Goal: Find specific page/section: Find specific page/section

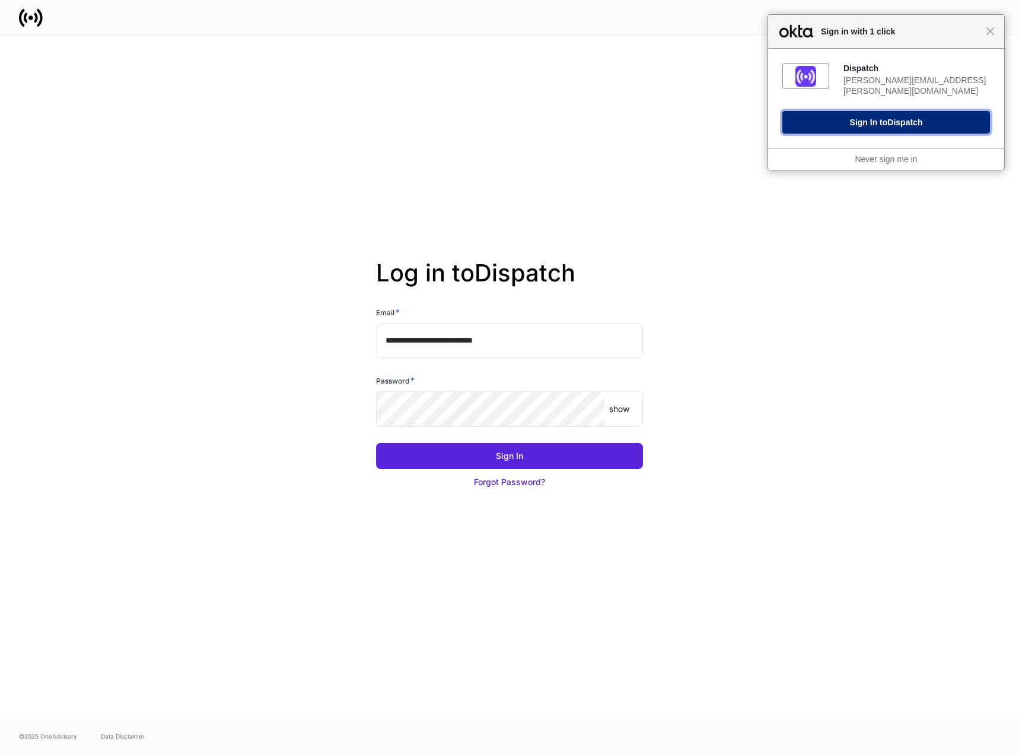
click at [894, 117] on span "Dispatch" at bounding box center [905, 121] width 35 height 9
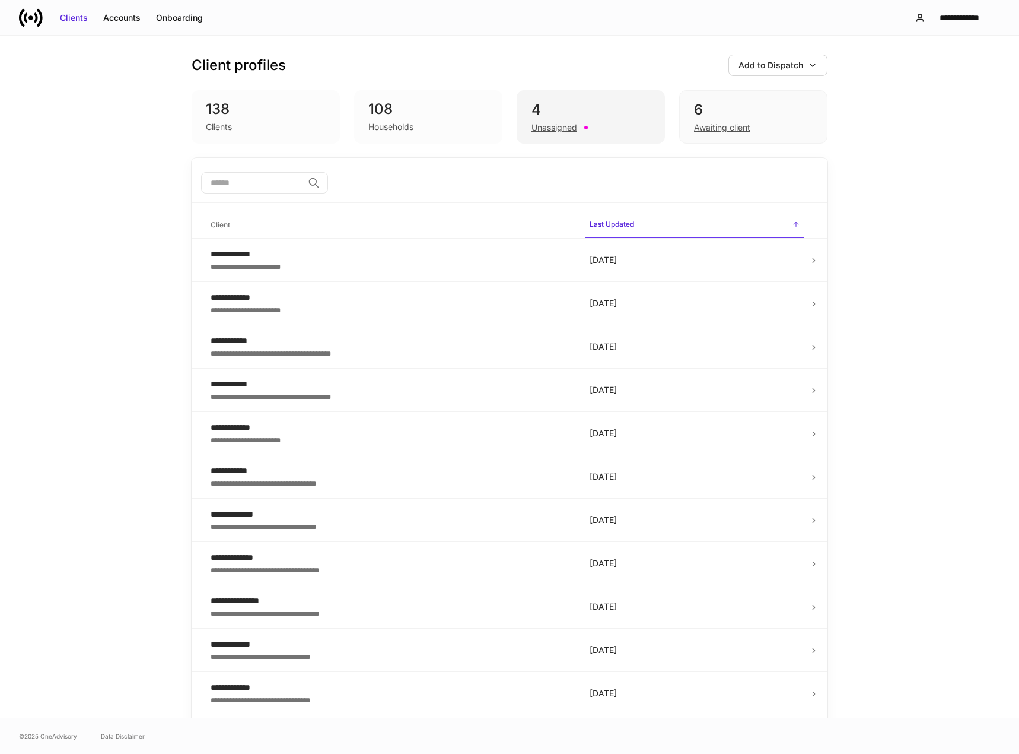
click at [557, 124] on div "Unassigned" at bounding box center [555, 128] width 46 height 12
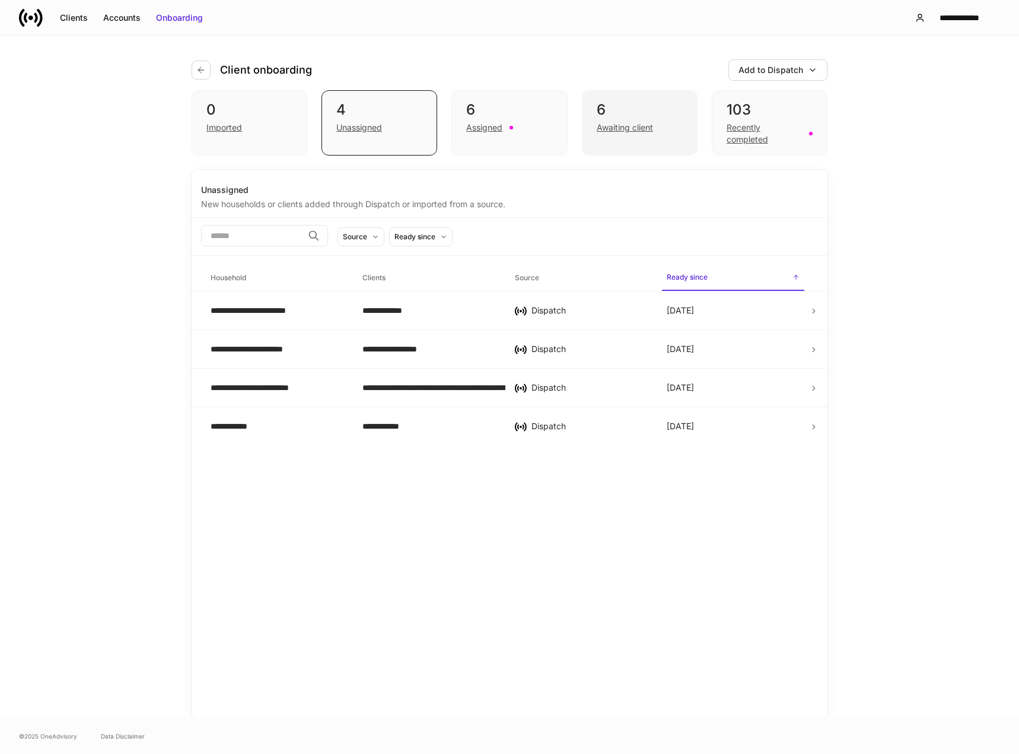
click at [635, 128] on div "Awaiting client" at bounding box center [625, 128] width 56 height 12
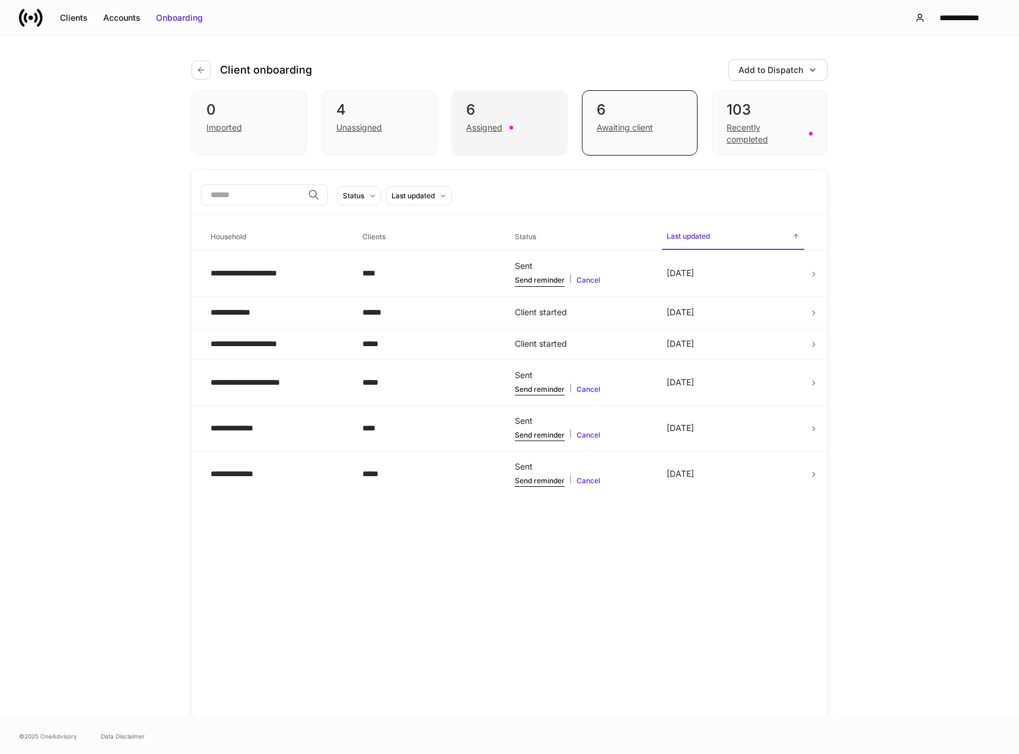
click at [485, 128] on div "Assigned" at bounding box center [484, 128] width 36 height 12
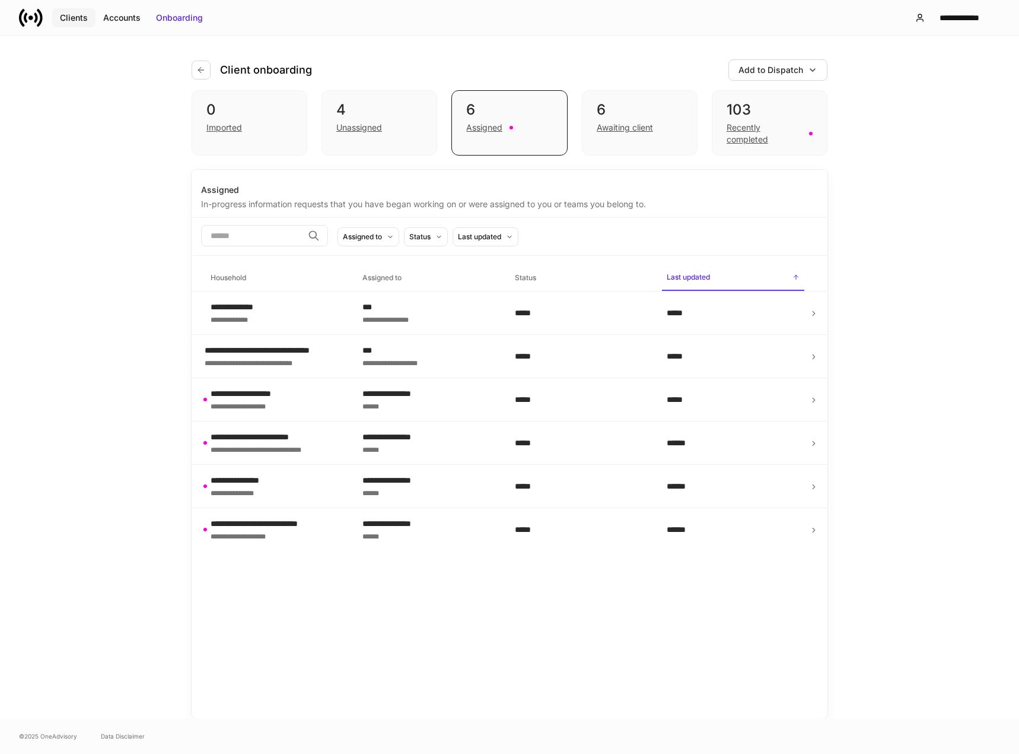
click at [66, 26] on button "Clients" at bounding box center [73, 17] width 43 height 19
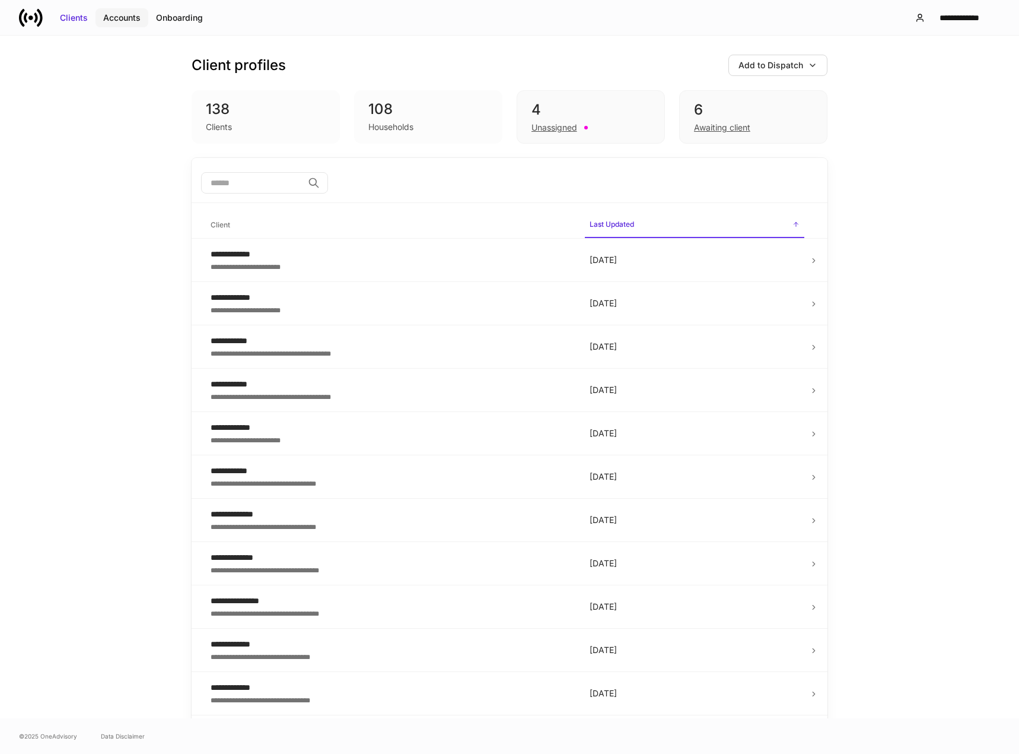
click at [113, 18] on div "Accounts" at bounding box center [121, 18] width 37 height 12
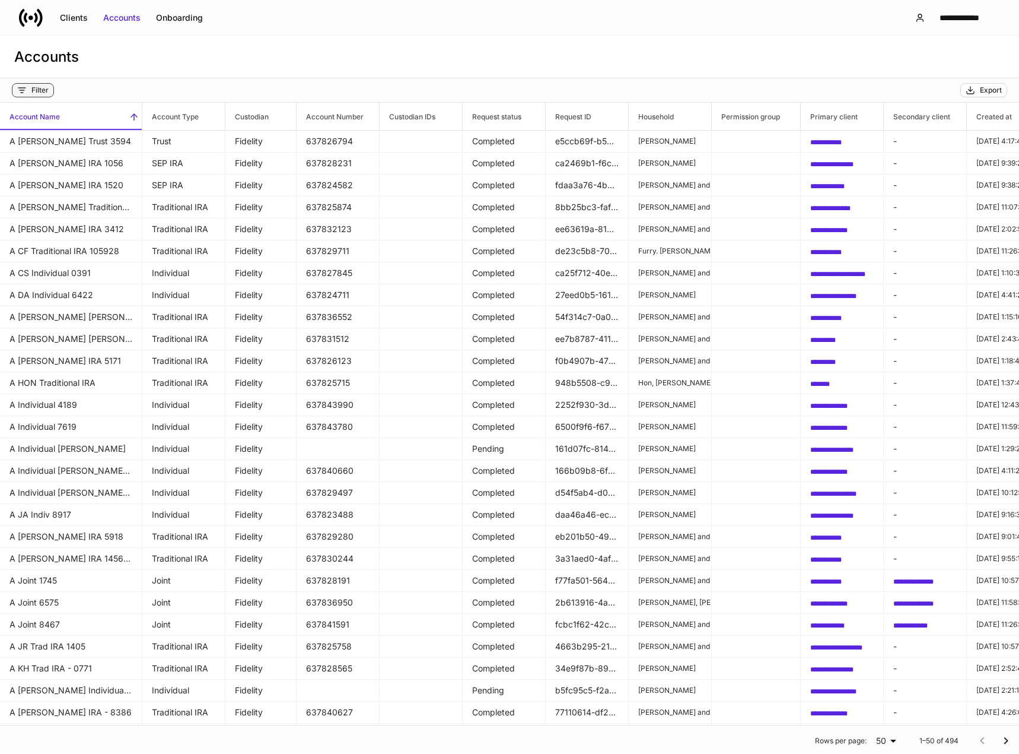
click at [39, 91] on div "Filter" at bounding box center [39, 89] width 17 height 9
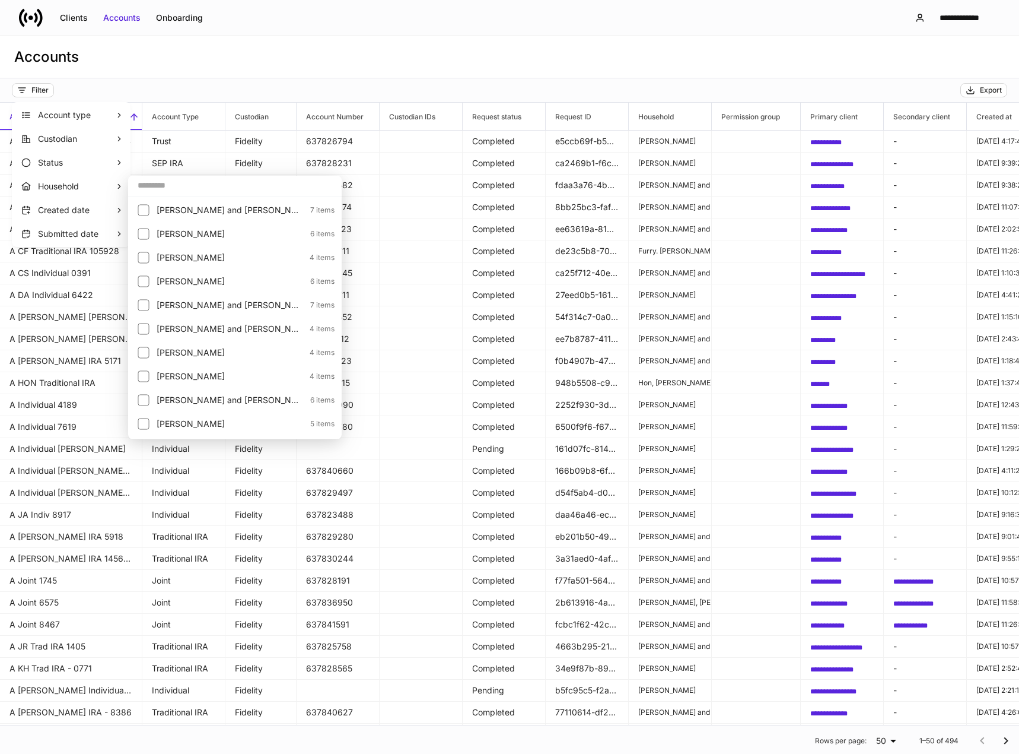
click at [260, 59] on div at bounding box center [509, 377] width 1019 height 754
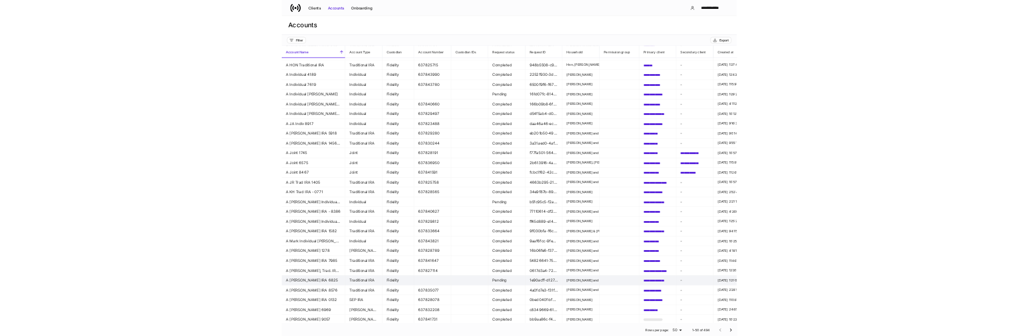
scroll to position [513, 0]
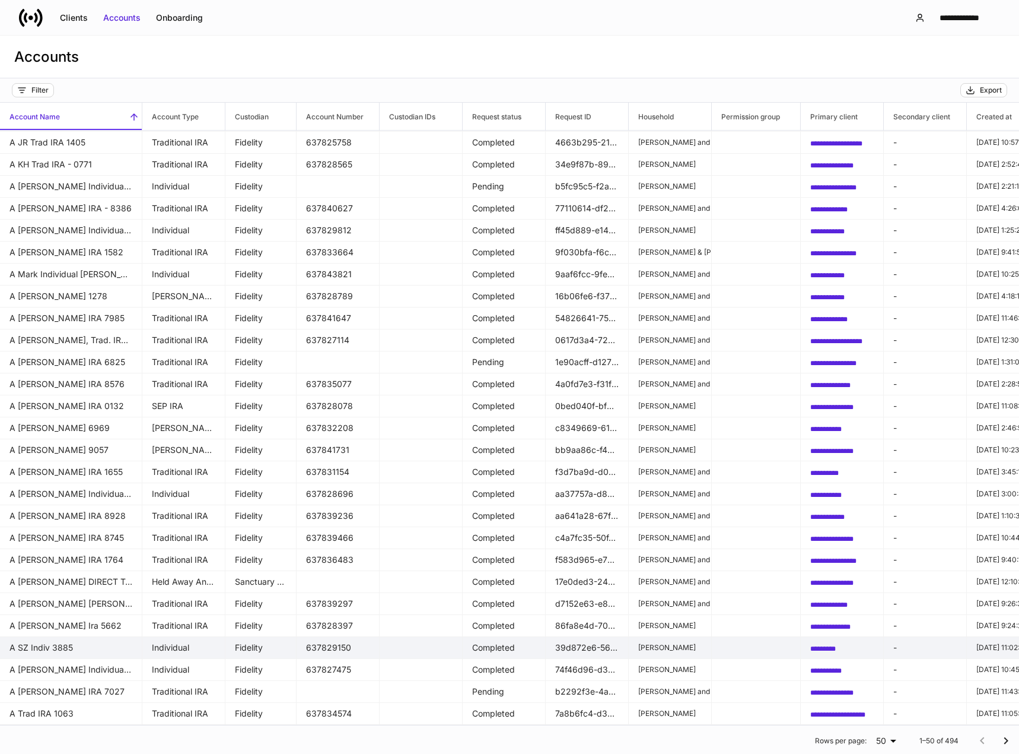
click at [827, 645] on span "*********" at bounding box center [823, 648] width 26 height 7
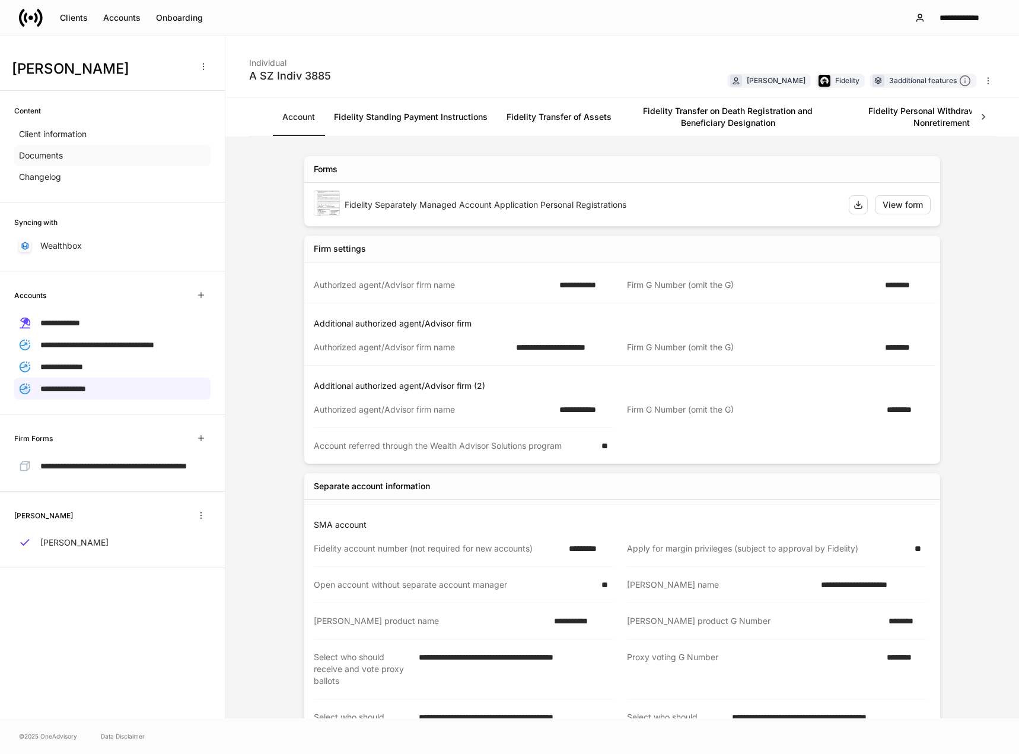
click at [68, 157] on div "Documents" at bounding box center [112, 155] width 196 height 21
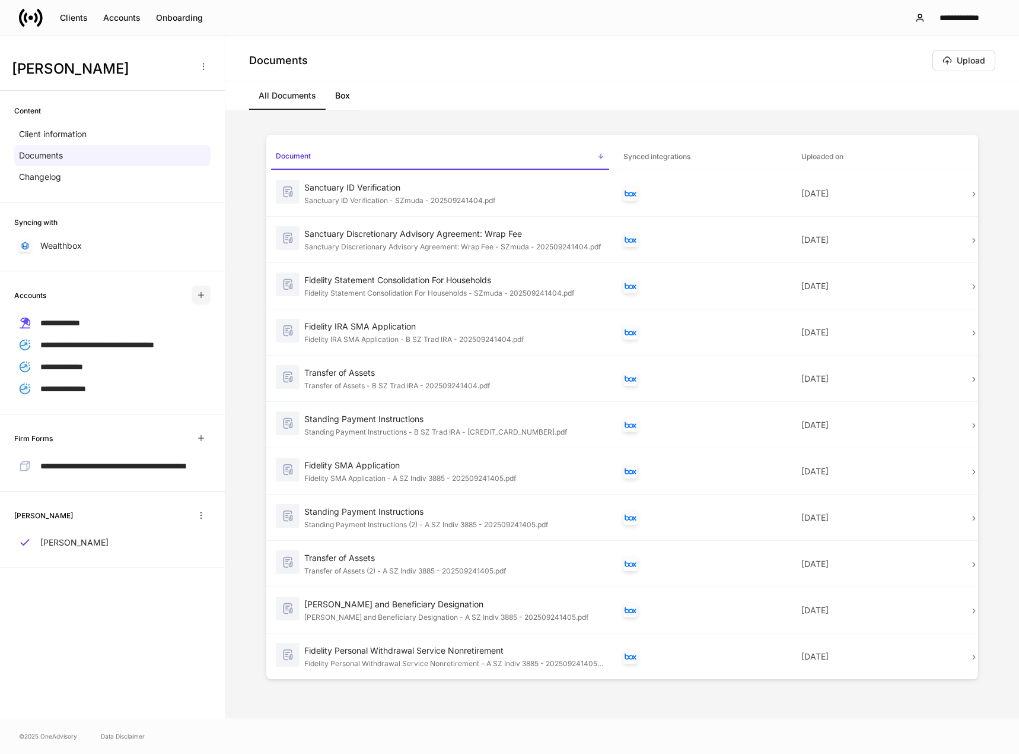
click at [202, 297] on icon "button" at bounding box center [200, 294] width 9 height 9
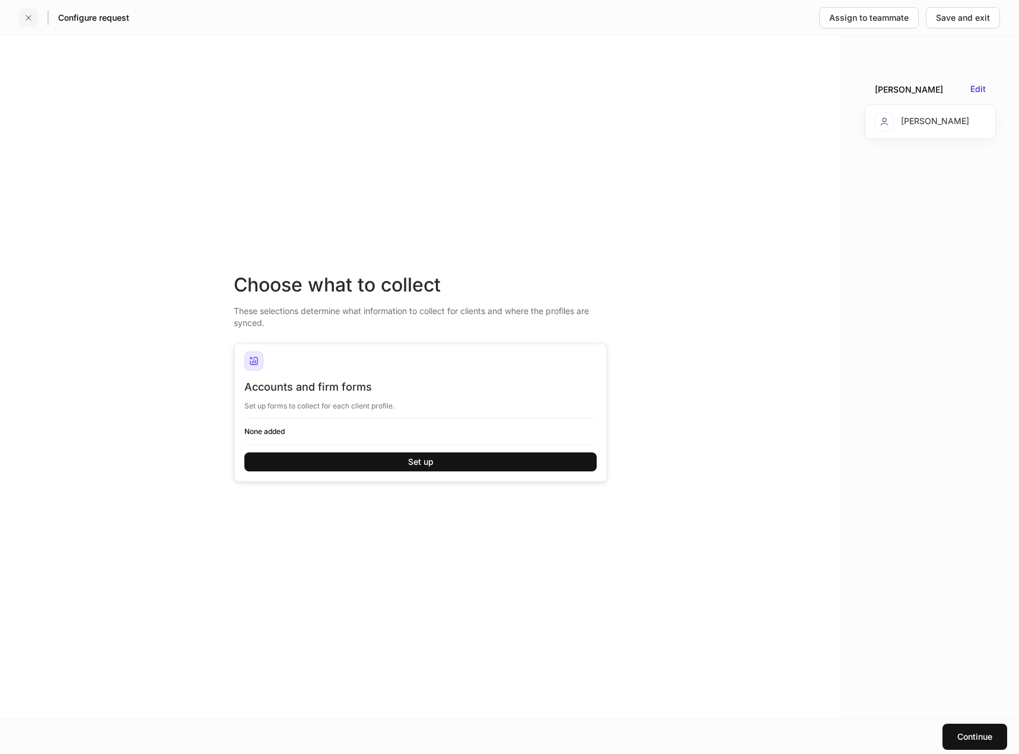
click at [28, 18] on icon "button" at bounding box center [28, 17] width 5 height 5
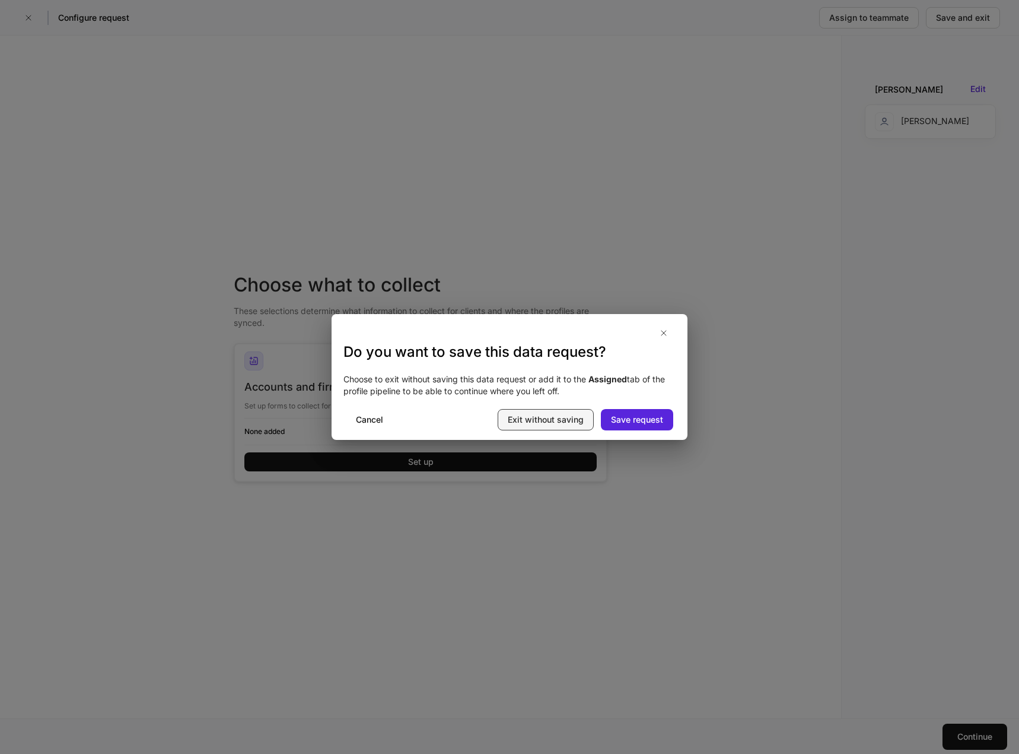
click at [568, 427] on button "Exit without saving" at bounding box center [546, 419] width 96 height 21
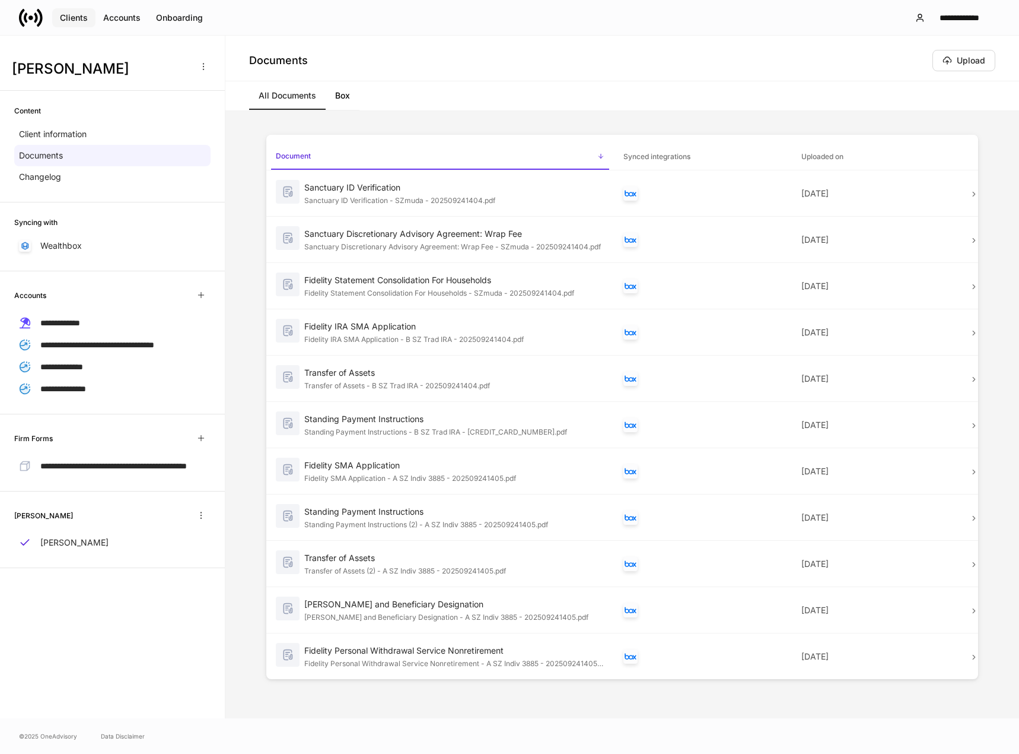
click at [75, 18] on div "Clients" at bounding box center [74, 18] width 28 height 12
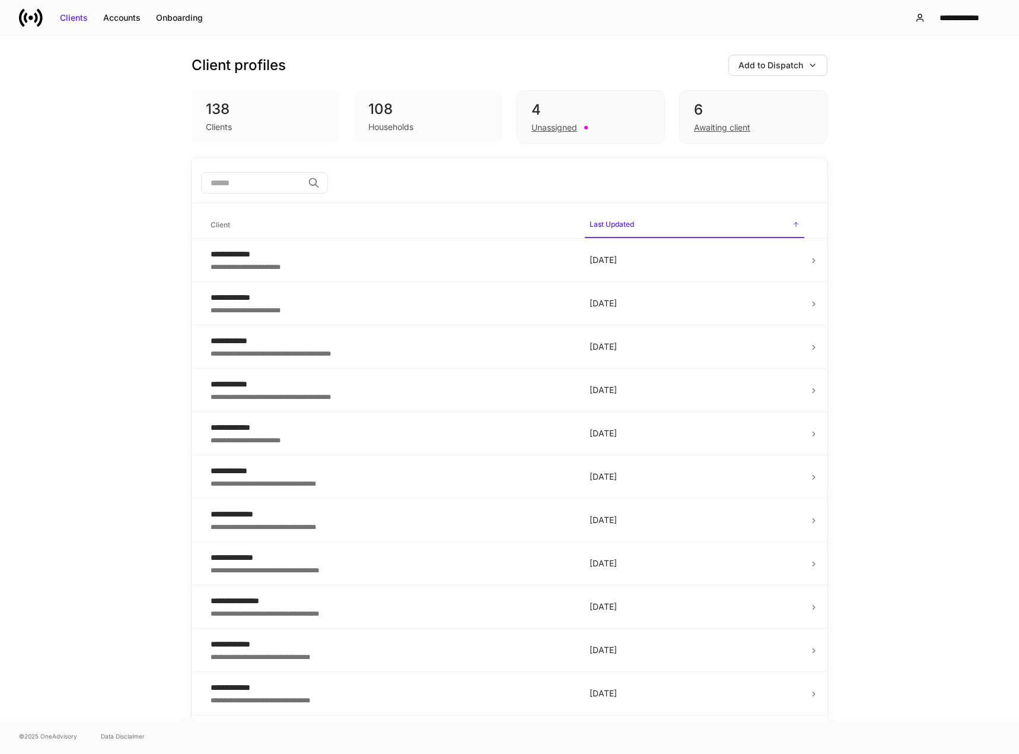
click at [236, 182] on input "search" at bounding box center [252, 182] width 102 height 21
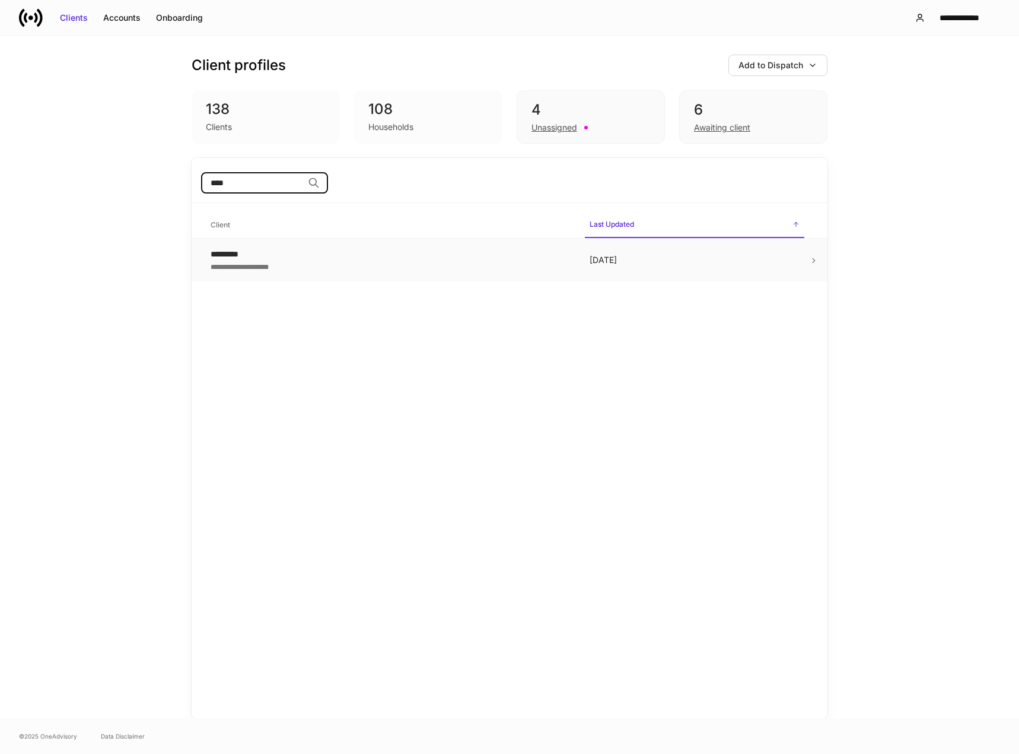
type input "****"
click at [281, 273] on td "**********" at bounding box center [390, 260] width 379 height 43
